Goal: Go to known website: Access a specific website the user already knows

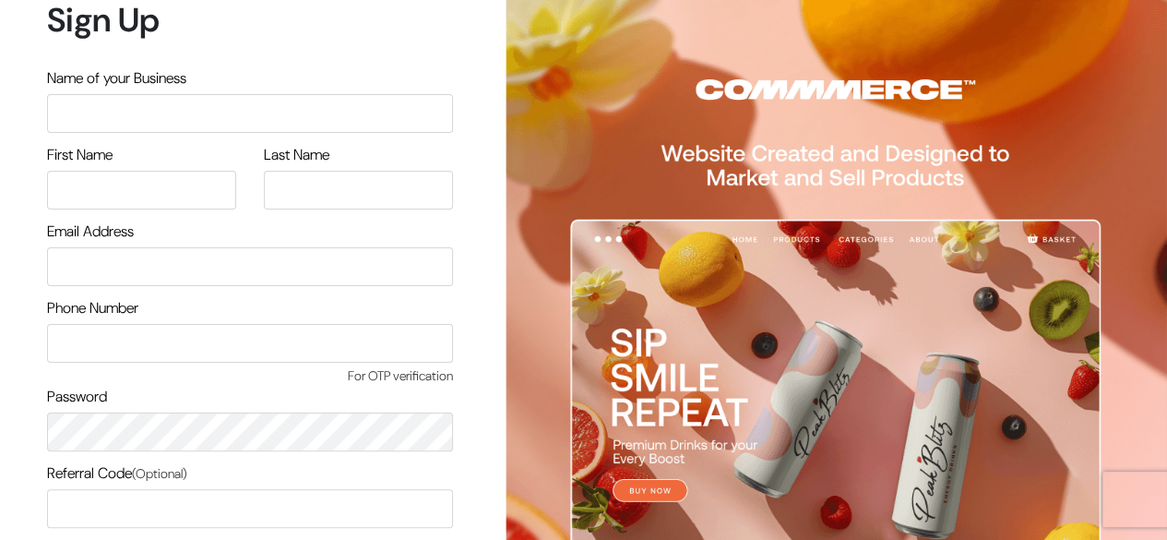
scroll to position [157, 0]
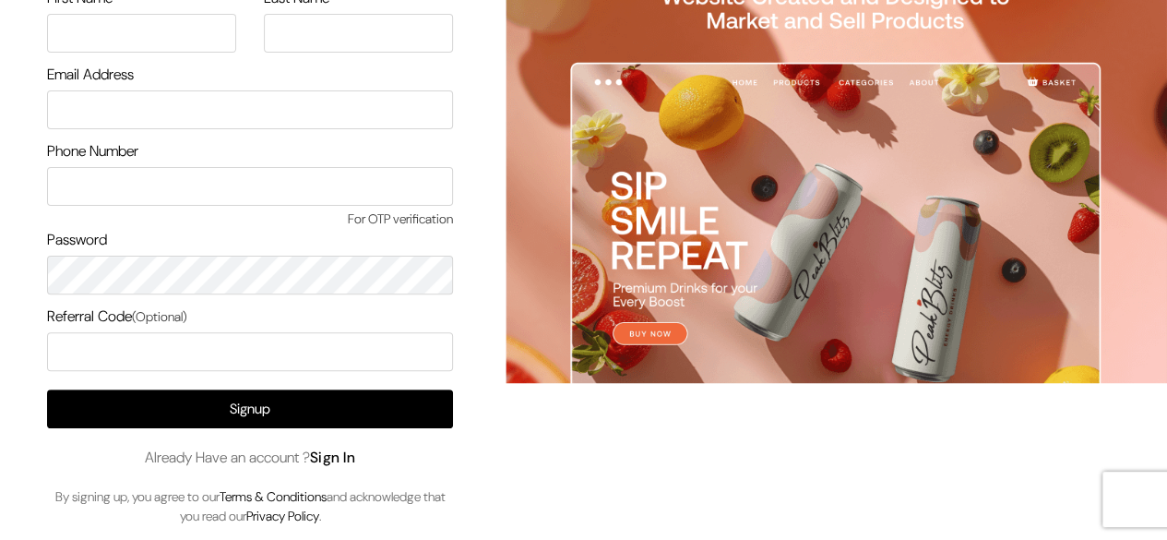
click at [339, 458] on link "Sign In" at bounding box center [333, 456] width 46 height 19
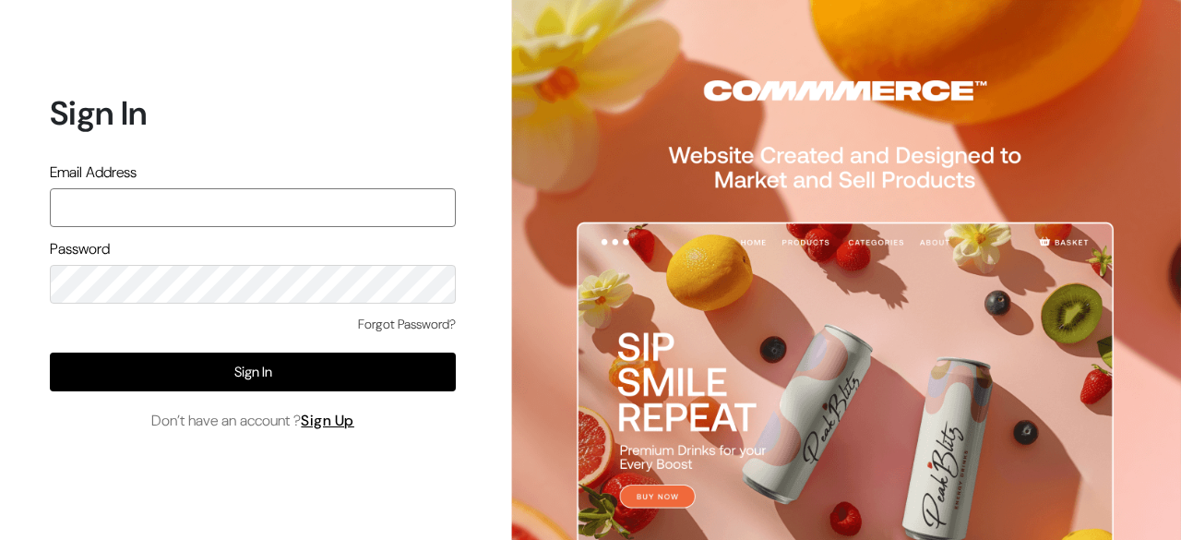
paste input "mayank@commmerce.com"
type input "mayank@commmerce.com"
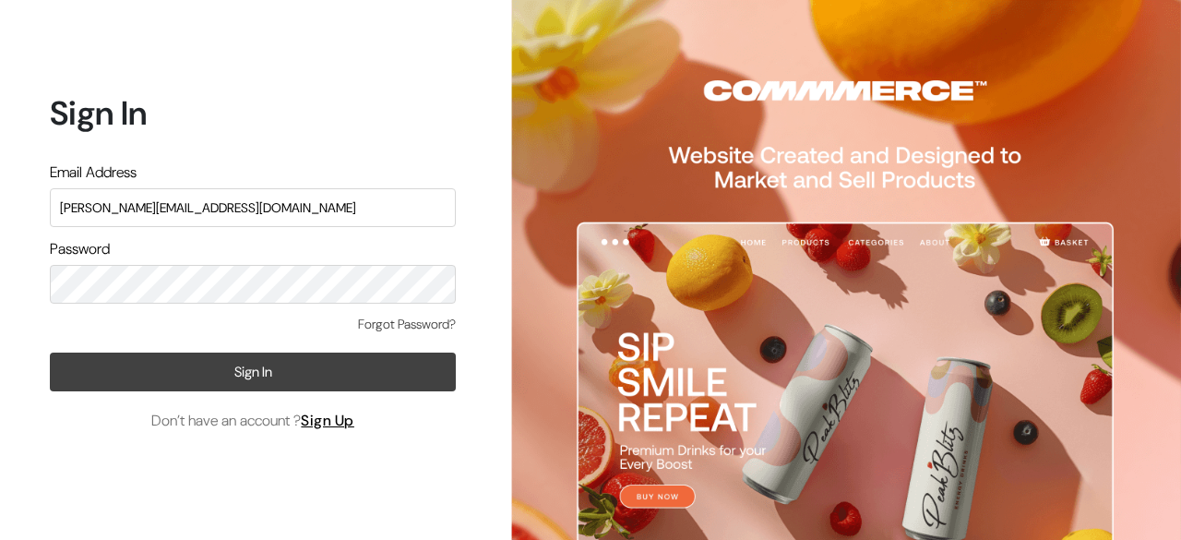
click at [227, 355] on button "Sign In" at bounding box center [253, 371] width 406 height 39
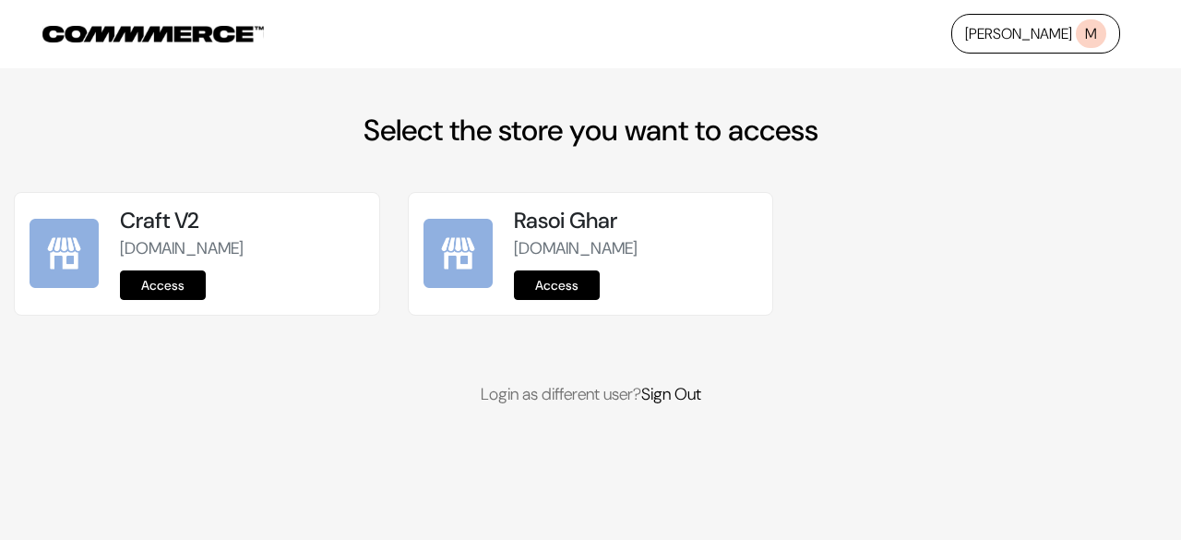
click at [576, 283] on link "Access" at bounding box center [557, 285] width 86 height 30
click at [566, 282] on link "Access" at bounding box center [557, 285] width 86 height 30
click at [577, 284] on link "Access" at bounding box center [557, 285] width 86 height 30
